Goal: Obtain resource: Download file/media

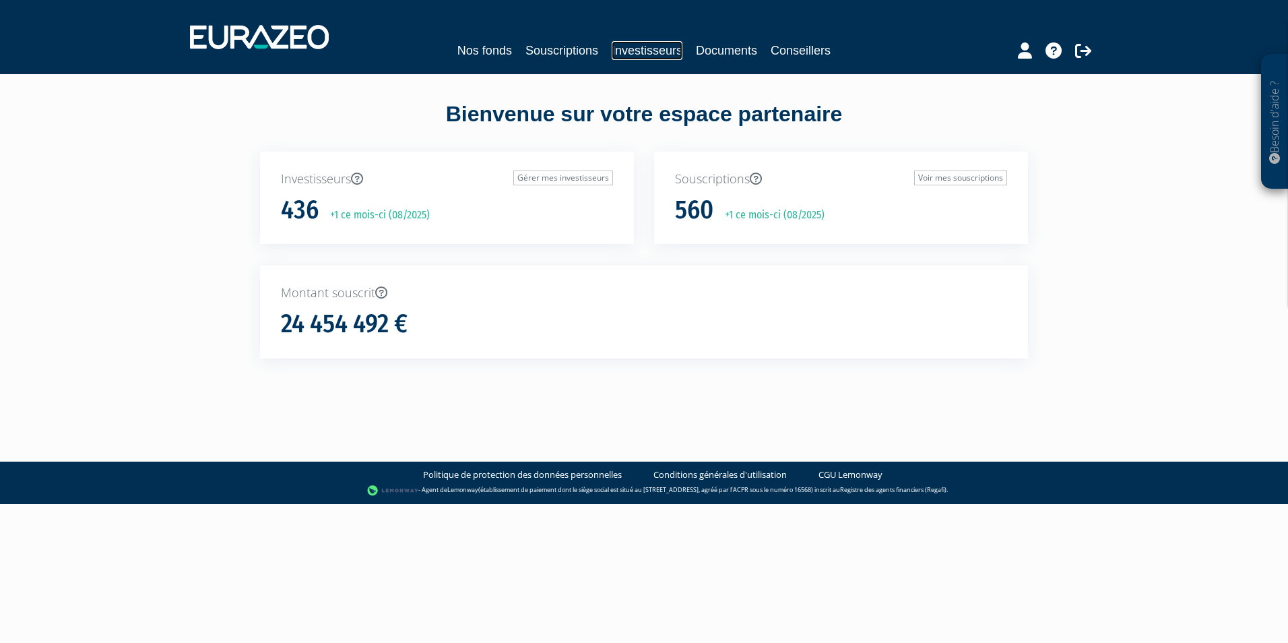
click at [651, 47] on link "Investisseurs" at bounding box center [647, 50] width 71 height 19
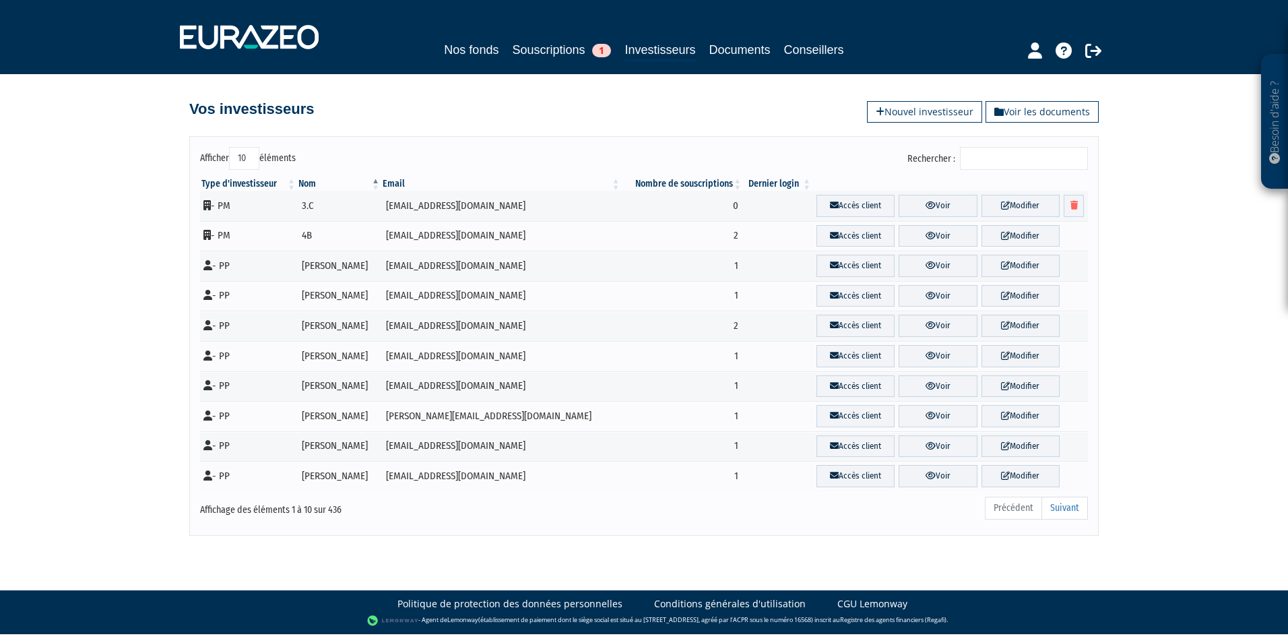
click at [1005, 164] on input "Rechercher :" at bounding box center [1024, 158] width 128 height 23
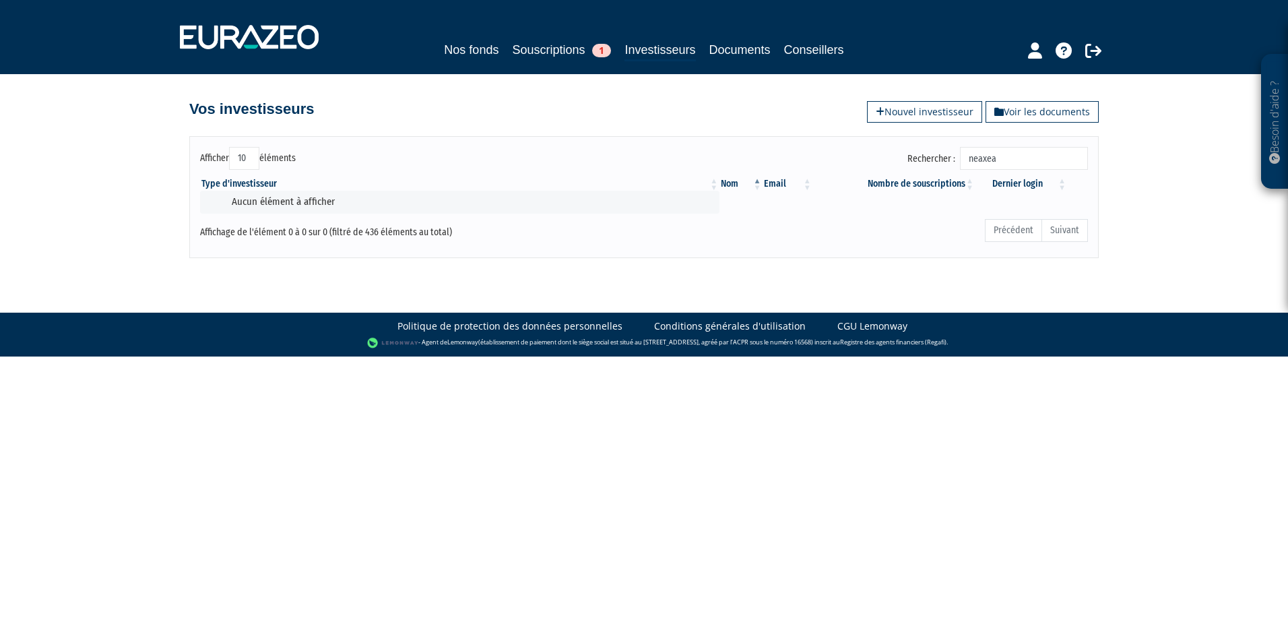
click at [995, 162] on input "neaxea" at bounding box center [1024, 158] width 128 height 23
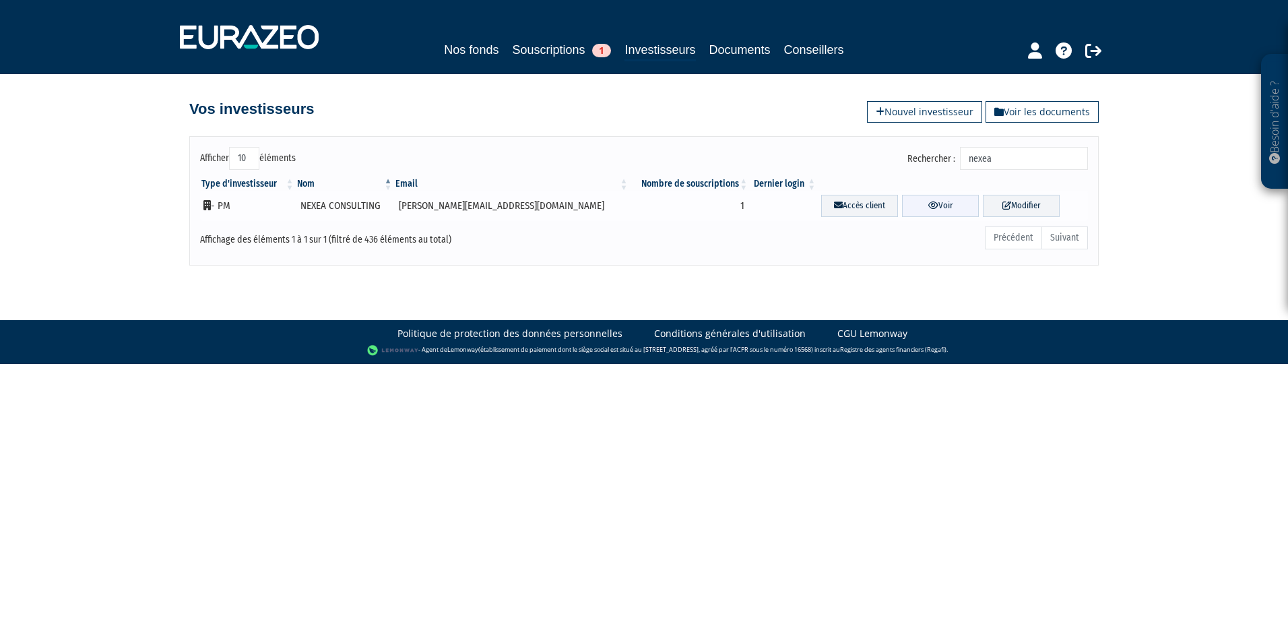
type input "nexea"
click at [927, 209] on link "Voir" at bounding box center [940, 206] width 77 height 22
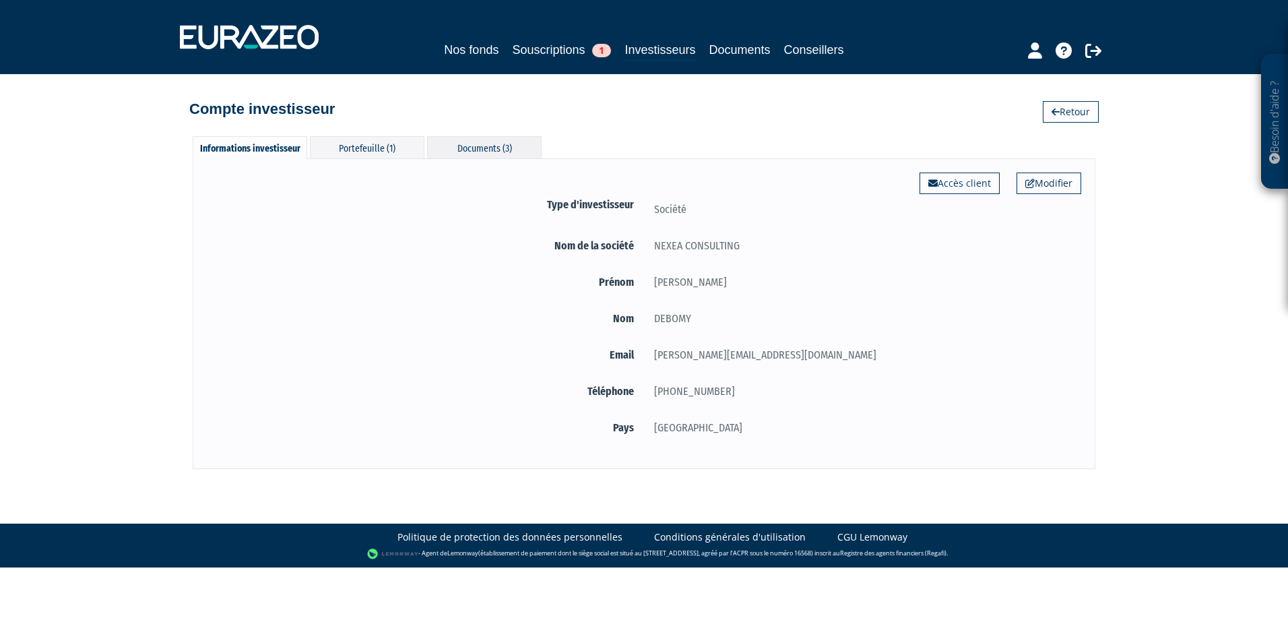
click at [471, 145] on div "Documents (3)" at bounding box center [484, 147] width 115 height 22
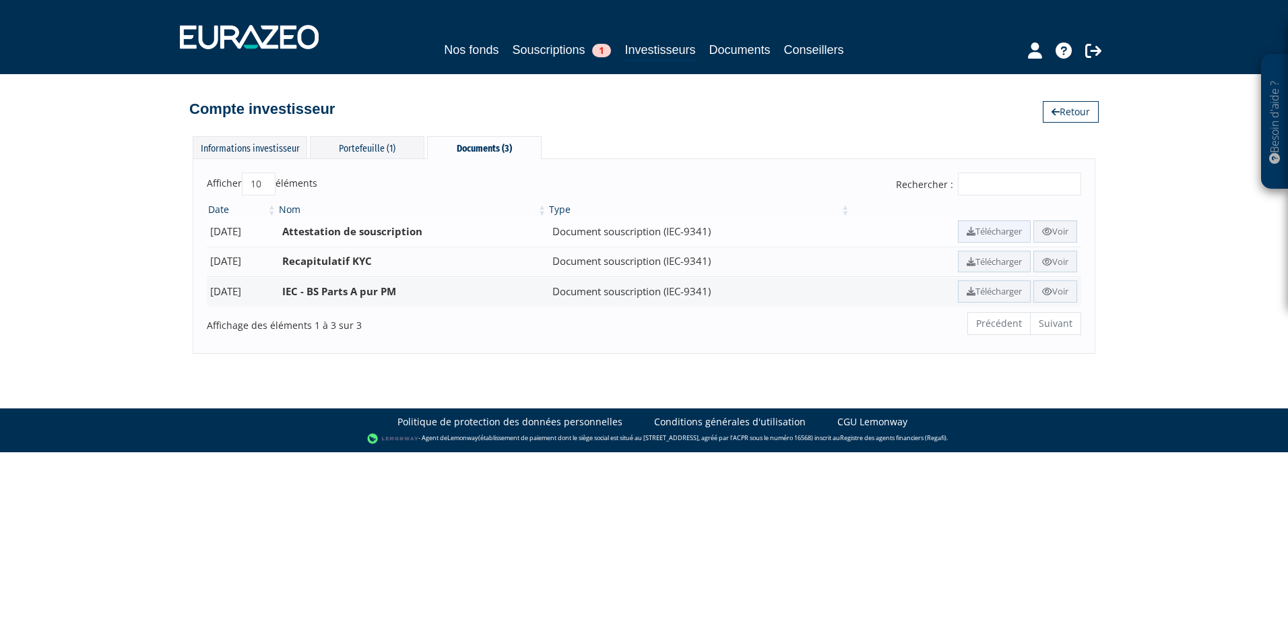
click at [996, 231] on link "Télécharger" at bounding box center [994, 231] width 73 height 22
click at [380, 139] on div "Portefeuille (1)" at bounding box center [367, 147] width 115 height 22
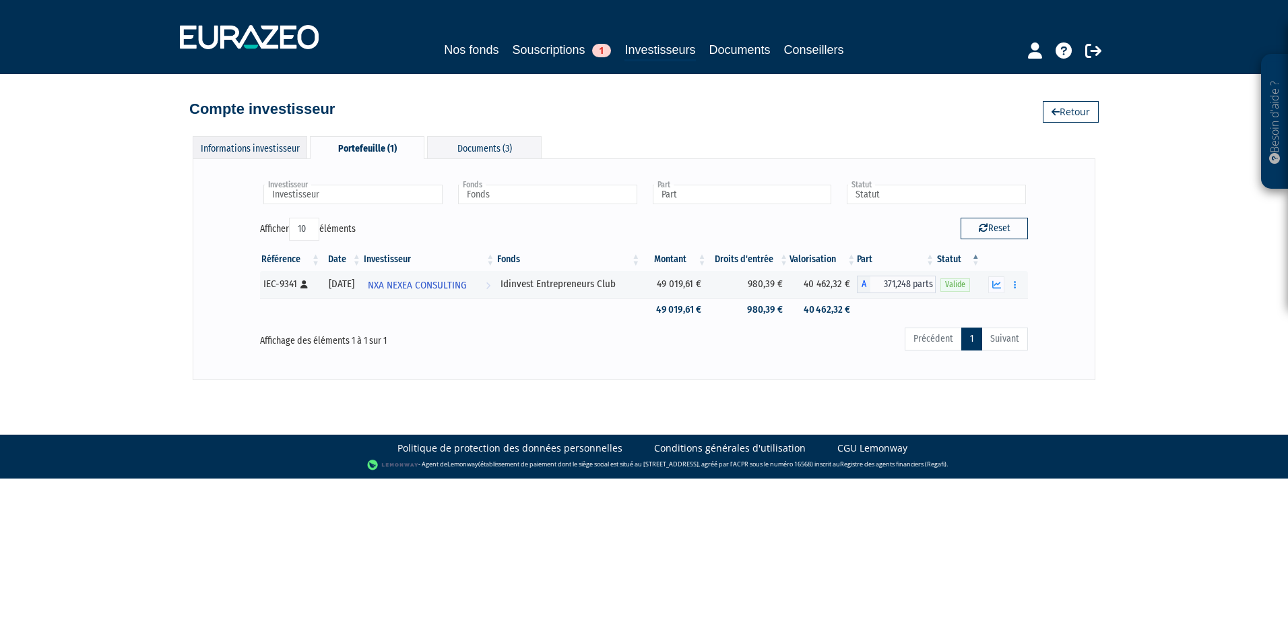
click at [273, 152] on div "Informations investisseur" at bounding box center [250, 147] width 115 height 22
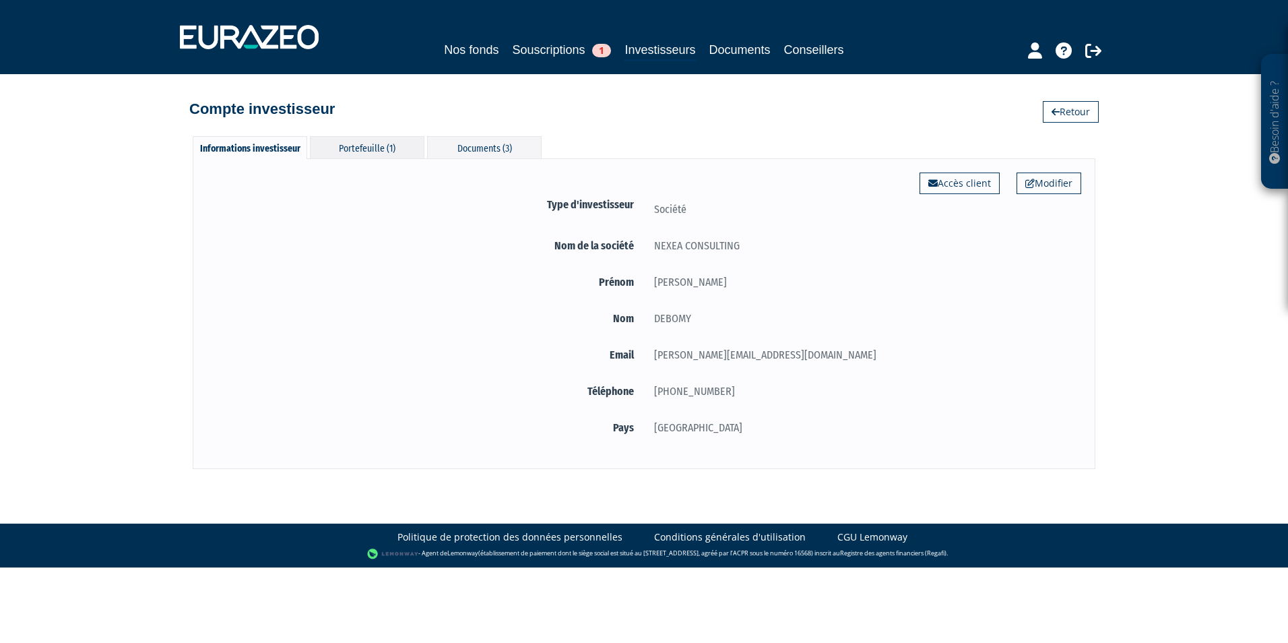
click at [387, 148] on div "Portefeuille (1)" at bounding box center [367, 147] width 115 height 22
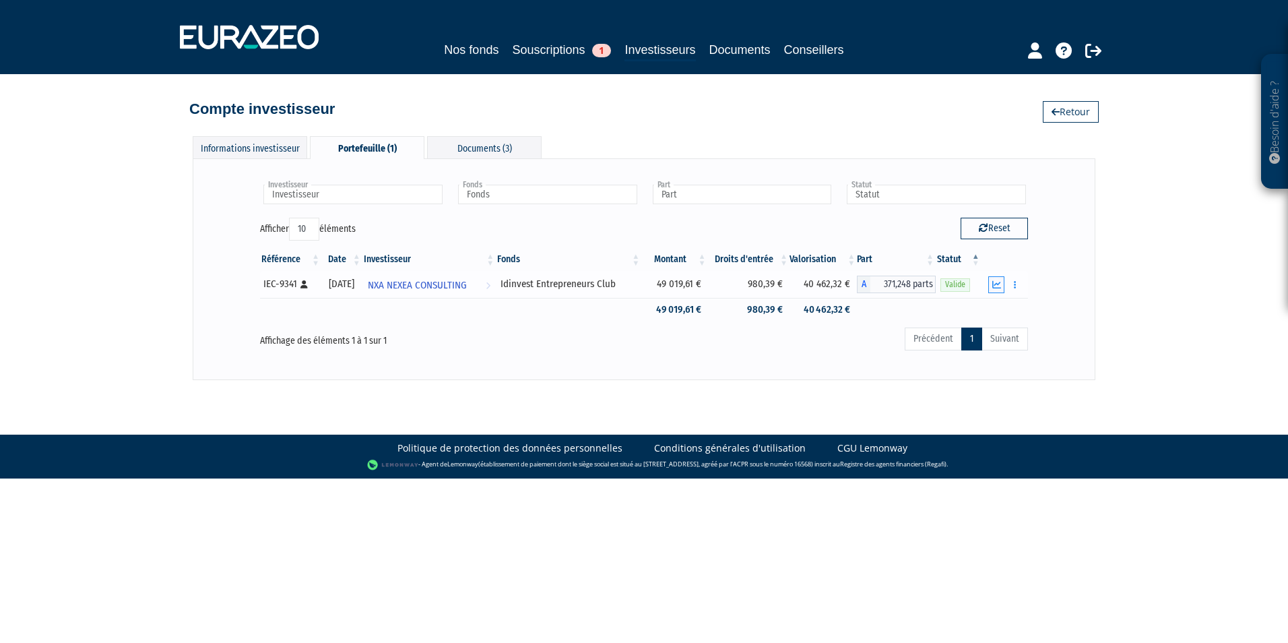
click at [997, 284] on icon "button" at bounding box center [996, 284] width 9 height 9
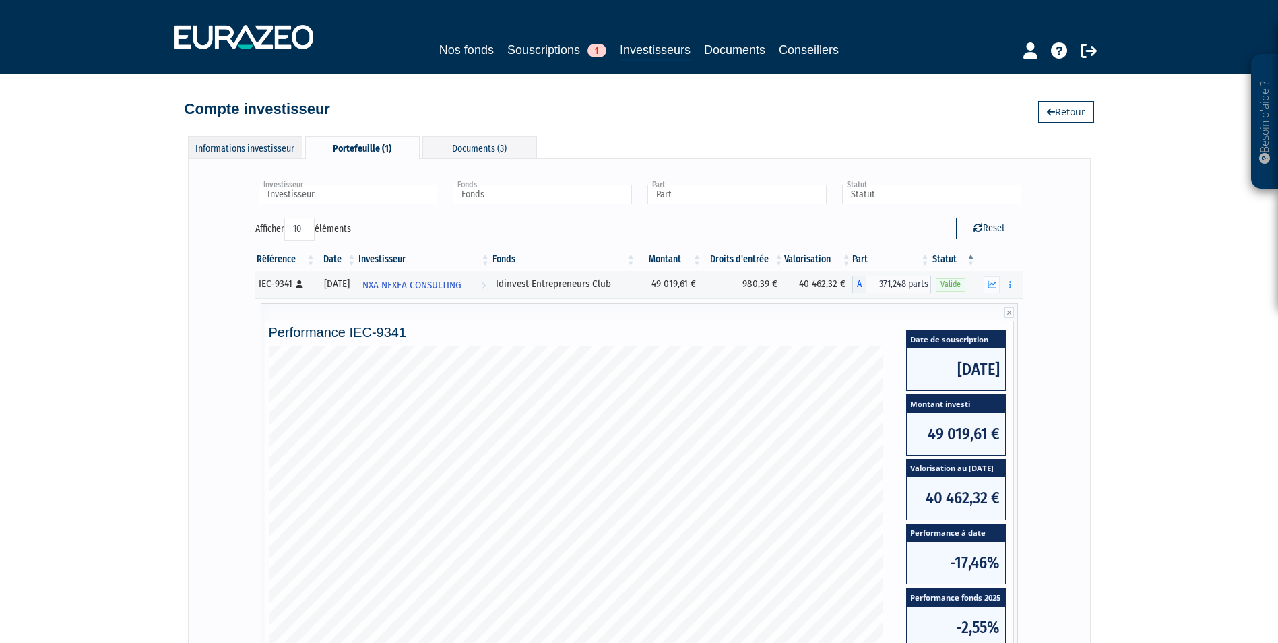
click at [261, 150] on div "Informations investisseur" at bounding box center [245, 147] width 115 height 22
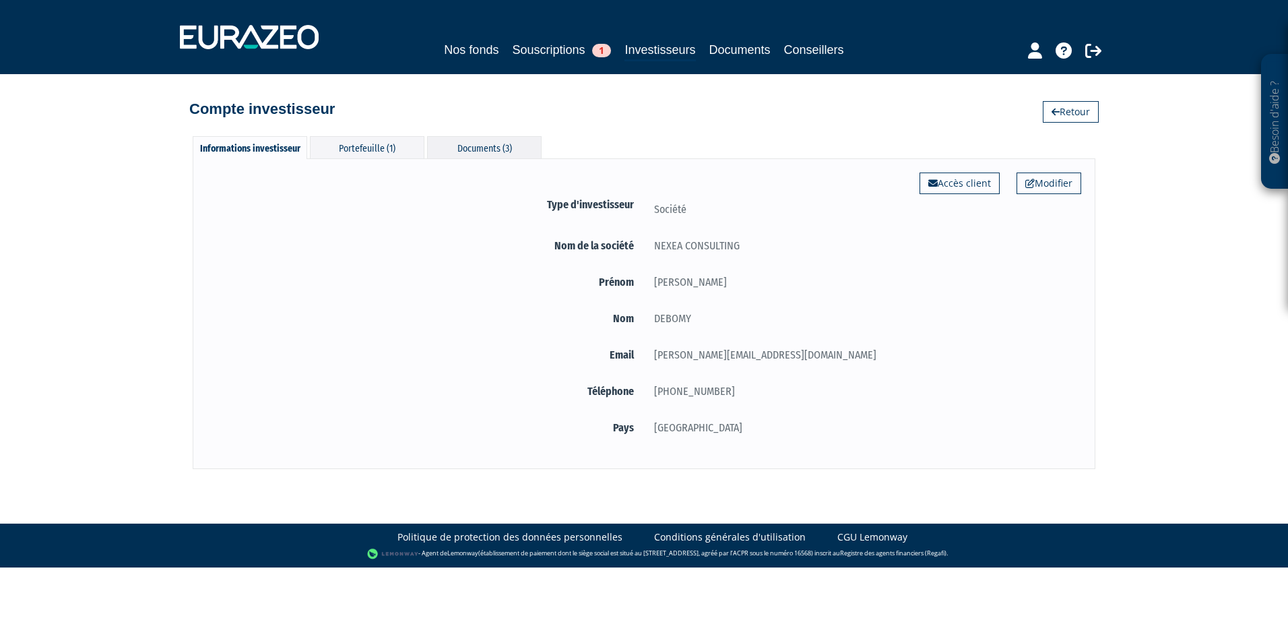
click at [501, 146] on div "Documents (3)" at bounding box center [484, 147] width 115 height 22
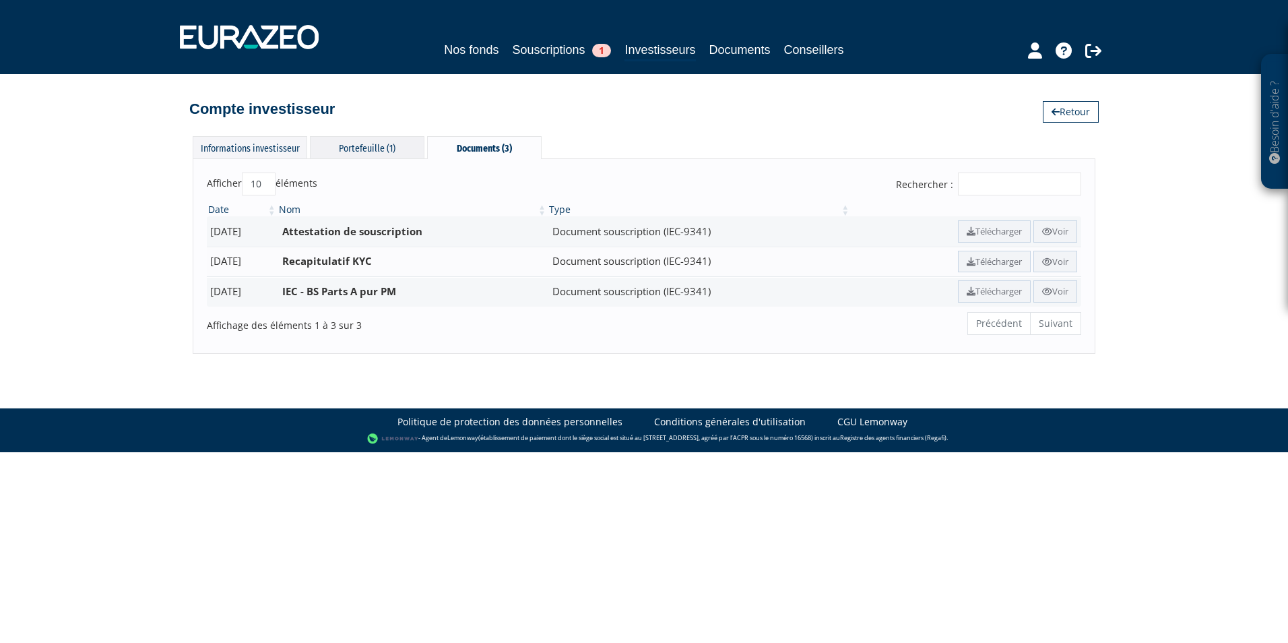
click at [357, 146] on div "Portefeuille (1)" at bounding box center [367, 147] width 115 height 22
